Goal: Task Accomplishment & Management: Complete application form

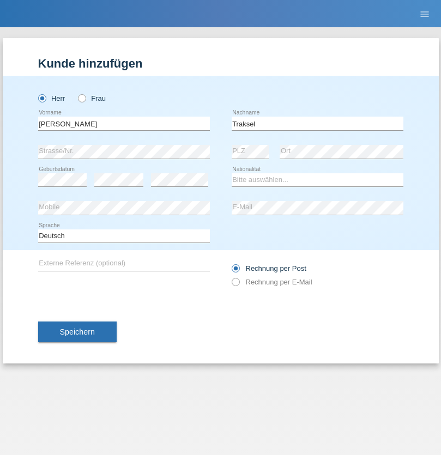
type input "Traksel"
select select "DE"
select select "C"
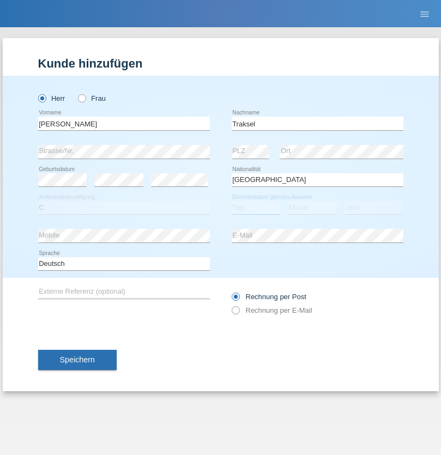
select select "01"
select select "07"
select select "2008"
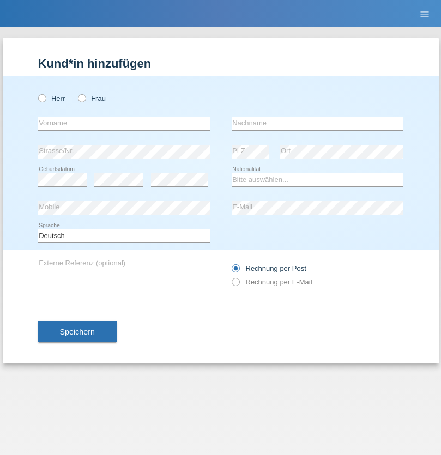
radio input "true"
click at [124, 123] on input "text" at bounding box center [124, 124] width 172 height 14
type input "Jan"
click at [317, 123] on input "text" at bounding box center [318, 124] width 172 height 14
type input "Müller"
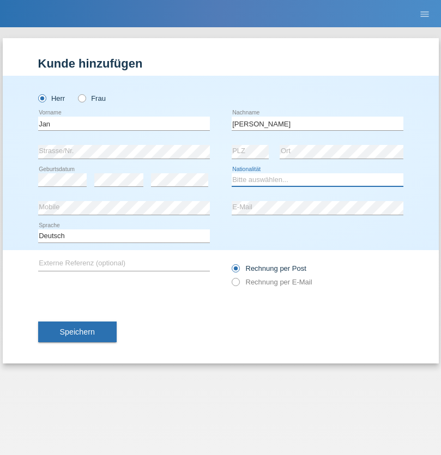
select select "CH"
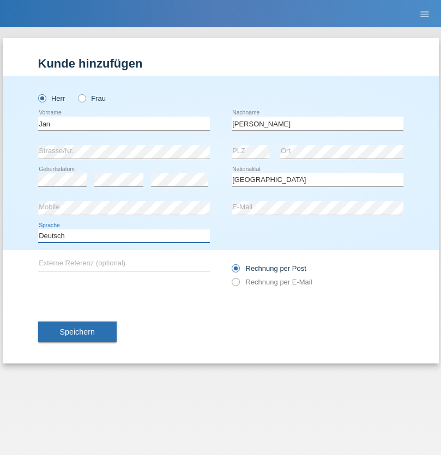
select select "en"
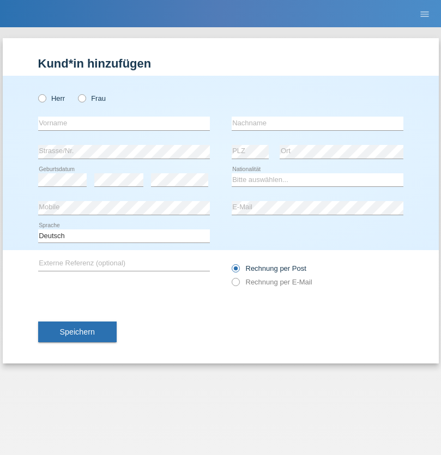
radio input "true"
click at [124, 123] on input "text" at bounding box center [124, 124] width 172 height 14
type input "Franziska"
click at [317, 123] on input "text" at bounding box center [318, 124] width 172 height 14
type input "Starke"
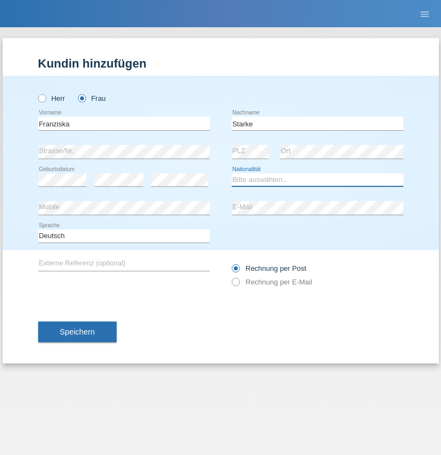
select select "DE"
select select "C"
select select "01"
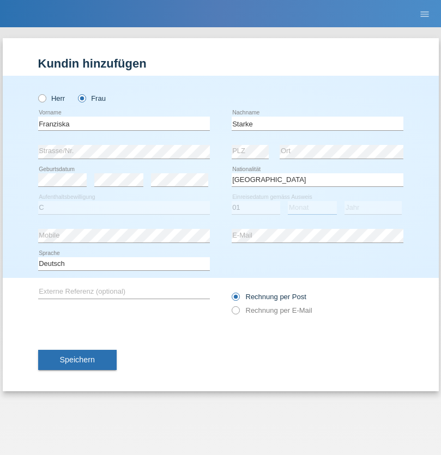
select select "03"
select select "1985"
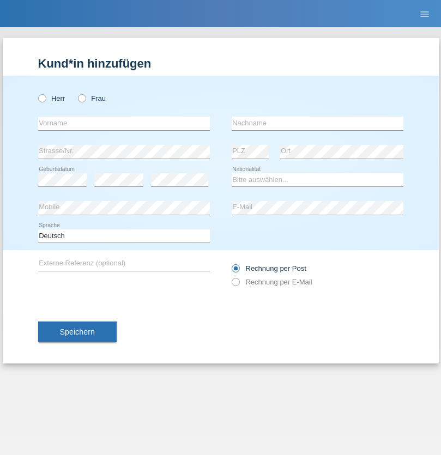
radio input "true"
click at [124, 123] on input "text" at bounding box center [124, 124] width 172 height 14
type input "[DEMOGRAPHIC_DATA]"
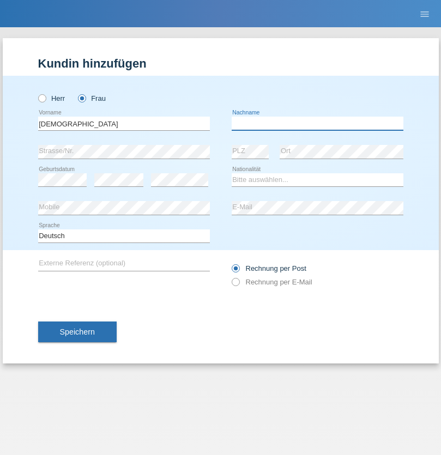
click at [317, 123] on input "text" at bounding box center [318, 124] width 172 height 14
type input "Cimbaljević"
select select "HR"
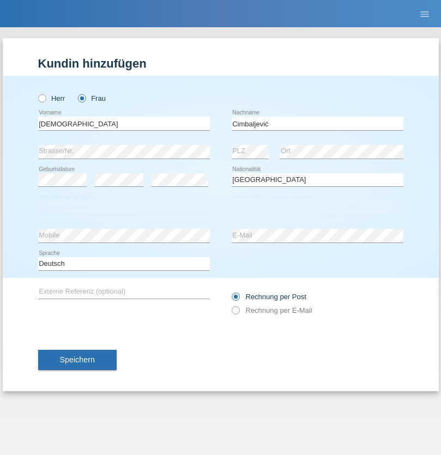
select select "C"
select select "12"
select select "08"
select select "2021"
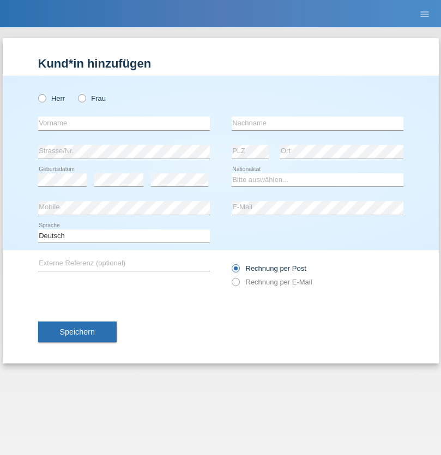
radio input "true"
click at [124, 123] on input "text" at bounding box center [124, 124] width 172 height 14
type input "Batsche"
click at [317, 123] on input "text" at bounding box center [318, 124] width 172 height 14
type input "Arifoska"
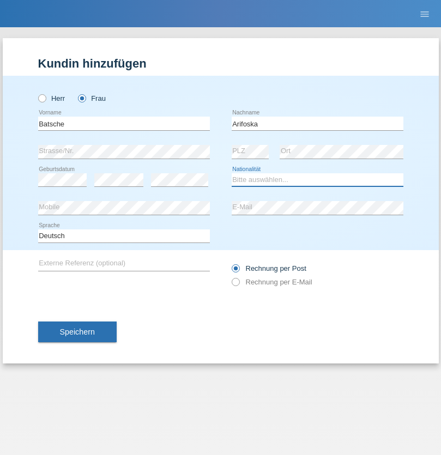
select select "CH"
radio input "true"
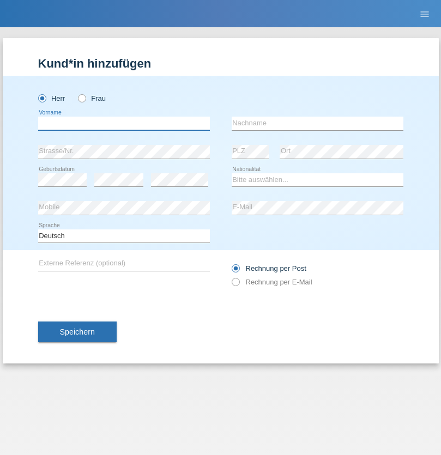
click at [124, 123] on input "text" at bounding box center [124, 124] width 172 height 14
type input "Emre"
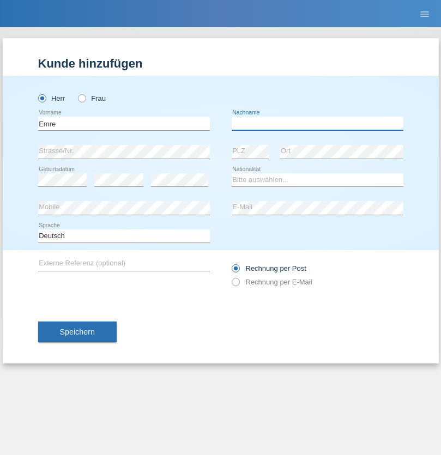
click at [317, 123] on input "text" at bounding box center [318, 124] width 172 height 14
type input "Uzun"
select select "CH"
